Goal: Find specific page/section: Find specific page/section

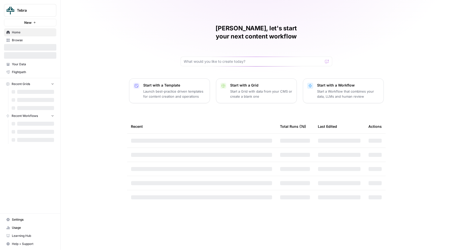
click at [45, 10] on span "Tebra" at bounding box center [32, 10] width 31 height 5
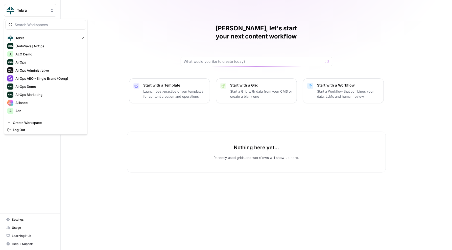
click at [31, 23] on input "search" at bounding box center [49, 24] width 68 height 5
type input "tailscale"
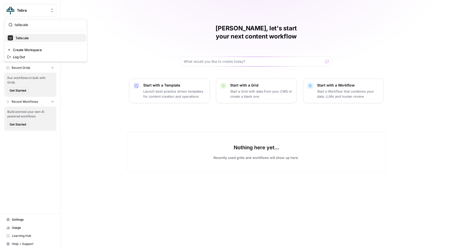
click at [40, 37] on span "Tailscale" at bounding box center [48, 37] width 67 height 5
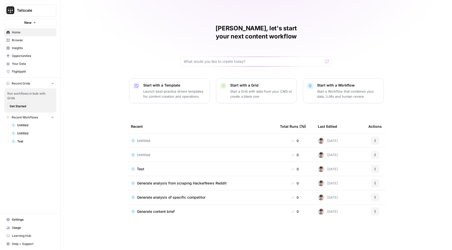
click at [30, 48] on span "Insights" at bounding box center [33, 48] width 42 height 5
